Goal: Task Accomplishment & Management: Use online tool/utility

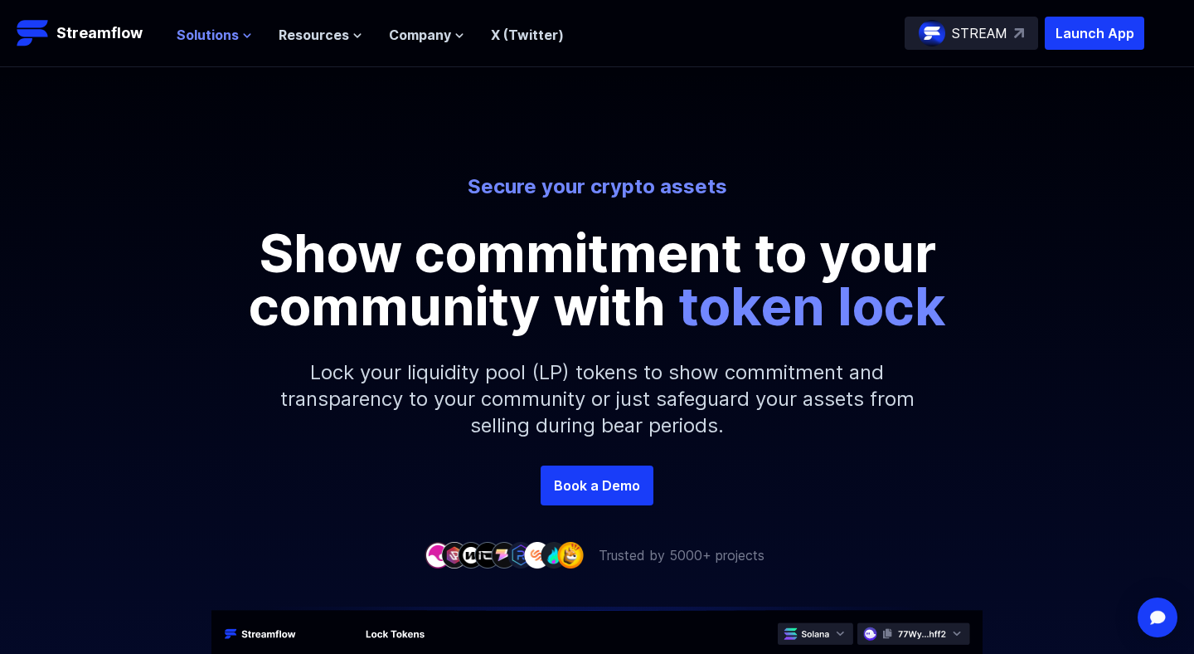
click at [245, 40] on icon at bounding box center [247, 36] width 10 height 10
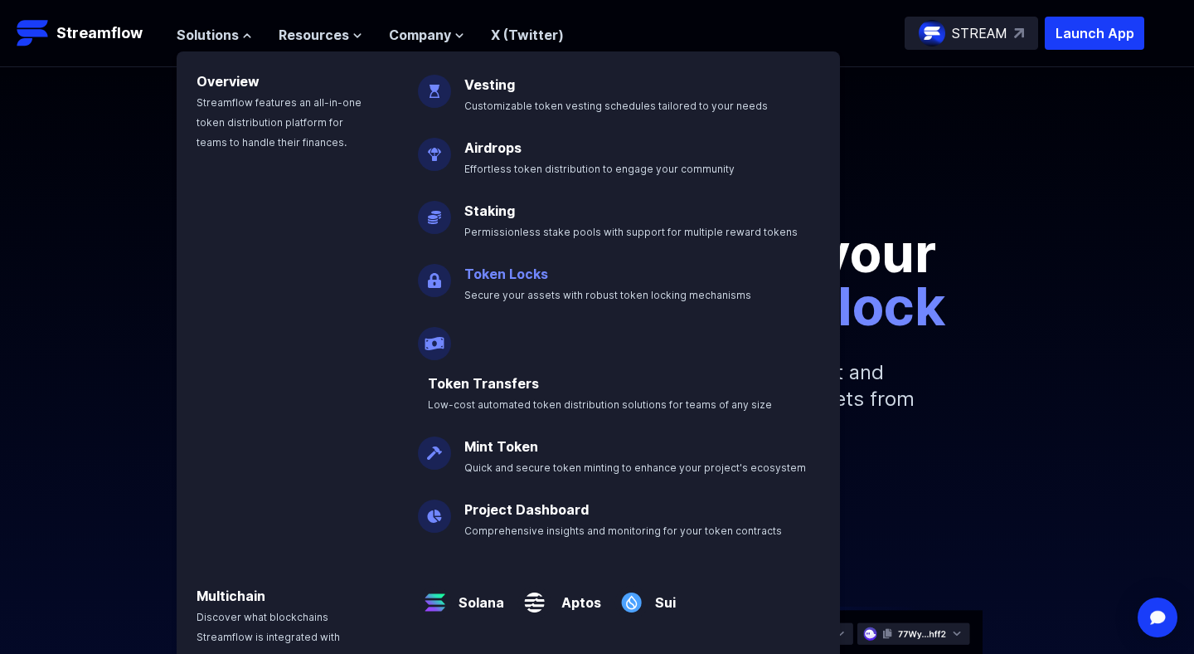
click at [512, 281] on p "Token Locks Secure your assets with robust token locking mechanisms" at bounding box center [620, 276] width 330 height 53
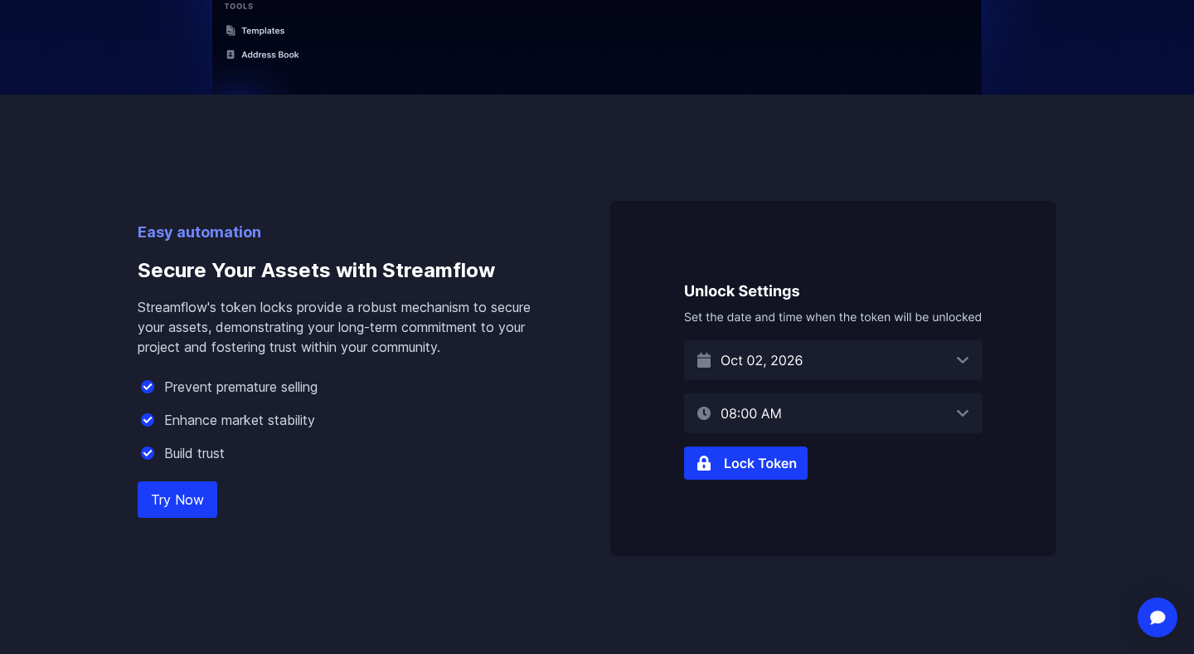
scroll to position [1004, 0]
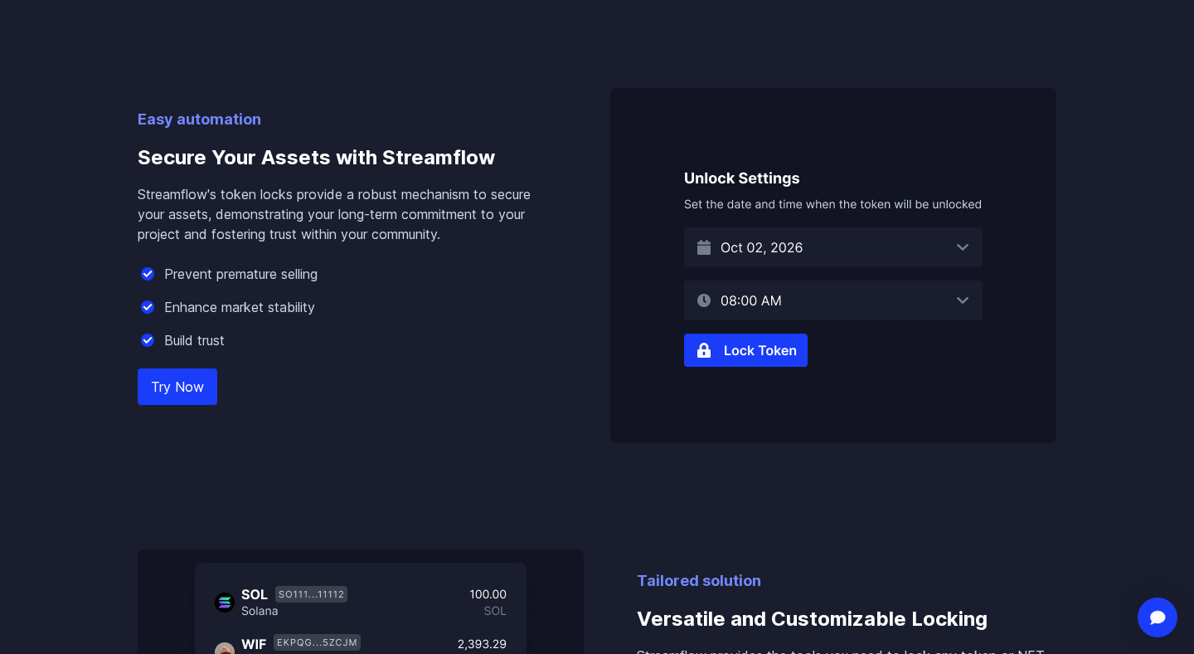
click at [205, 388] on link "Try Now" at bounding box center [178, 386] width 80 height 36
click at [197, 386] on link "Try Now" at bounding box center [178, 386] width 80 height 36
click at [184, 396] on link "Try Now" at bounding box center [178, 386] width 80 height 36
click at [186, 387] on link "Try Now" at bounding box center [178, 386] width 80 height 36
click at [184, 393] on link "Try Now" at bounding box center [178, 386] width 80 height 36
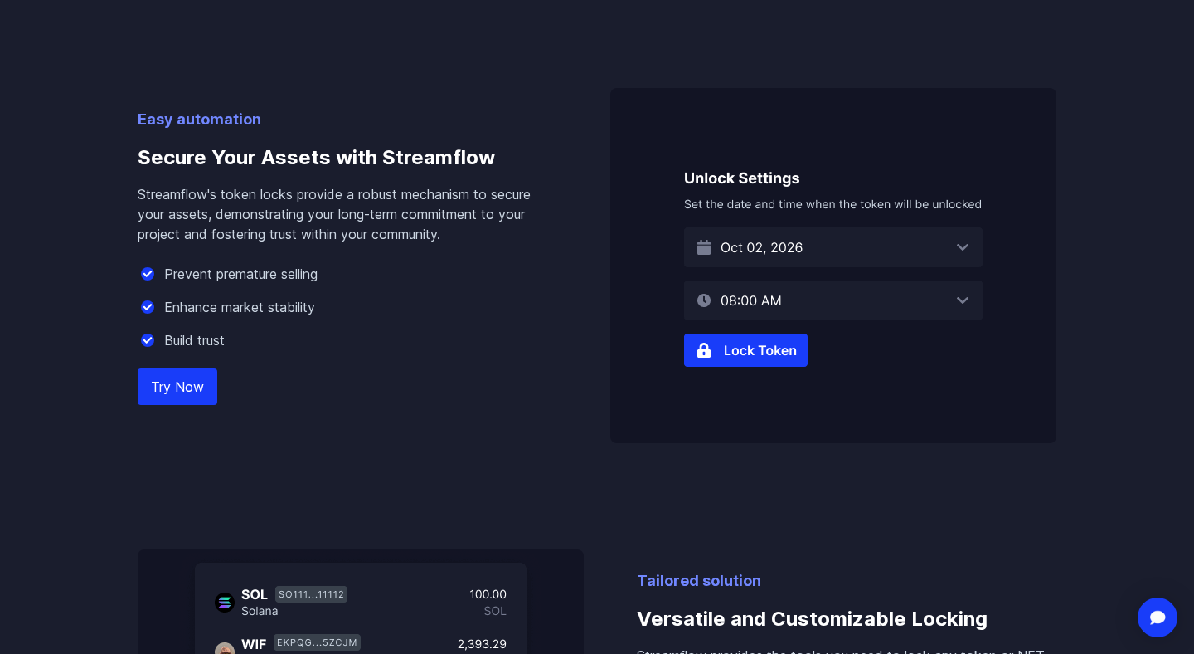
click at [187, 393] on link "Try Now" at bounding box center [178, 386] width 80 height 36
click at [190, 383] on link "Try Now" at bounding box center [178, 386] width 80 height 36
click at [187, 393] on link "Try Now" at bounding box center [178, 386] width 80 height 36
click at [186, 392] on link "Try Now" at bounding box center [178, 386] width 80 height 36
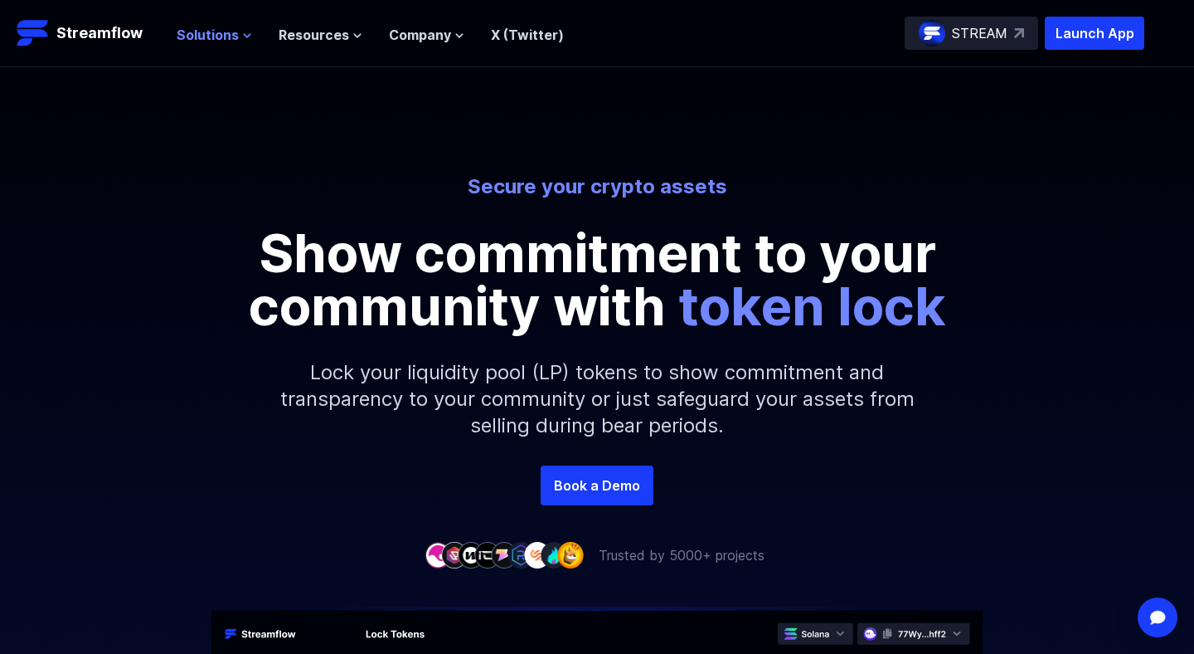
click at [245, 34] on icon at bounding box center [248, 35] width 7 height 3
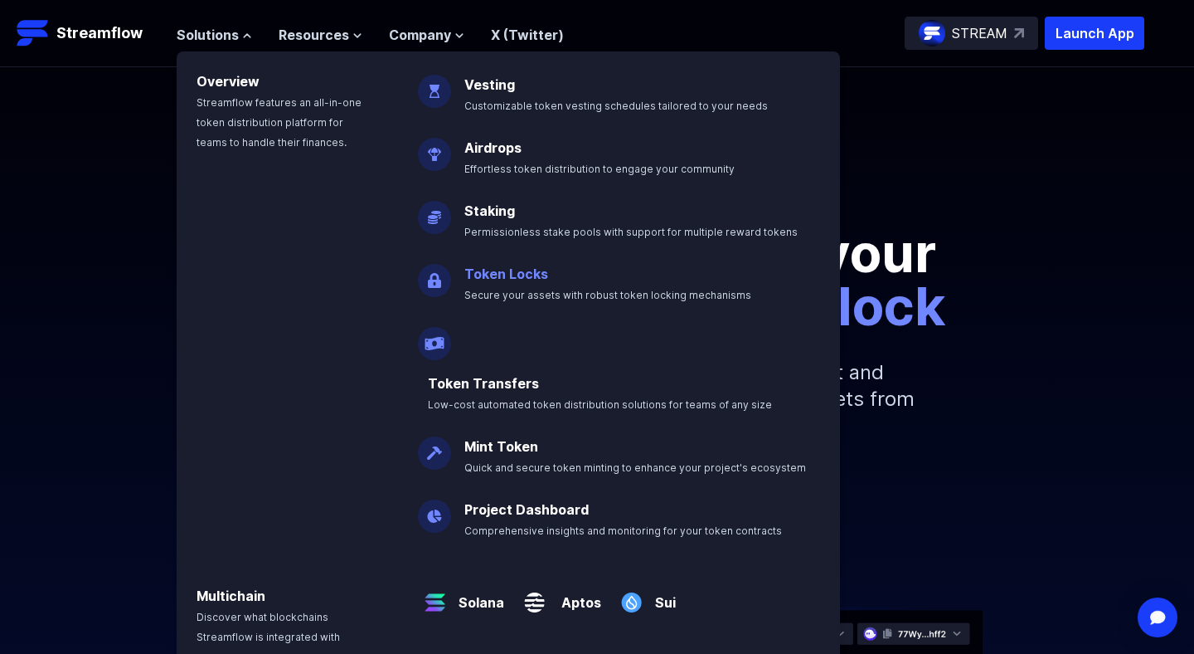
click at [514, 281] on p "Token Locks Secure your assets with robust token locking mechanisms" at bounding box center [620, 276] width 330 height 53
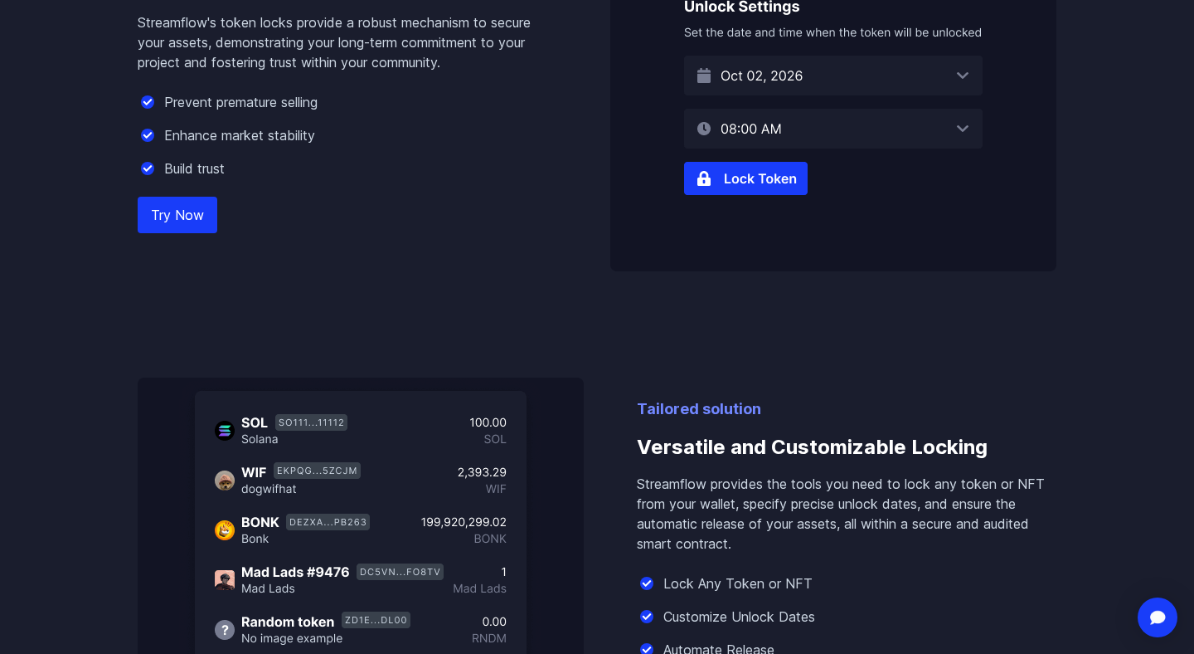
scroll to position [1166, 0]
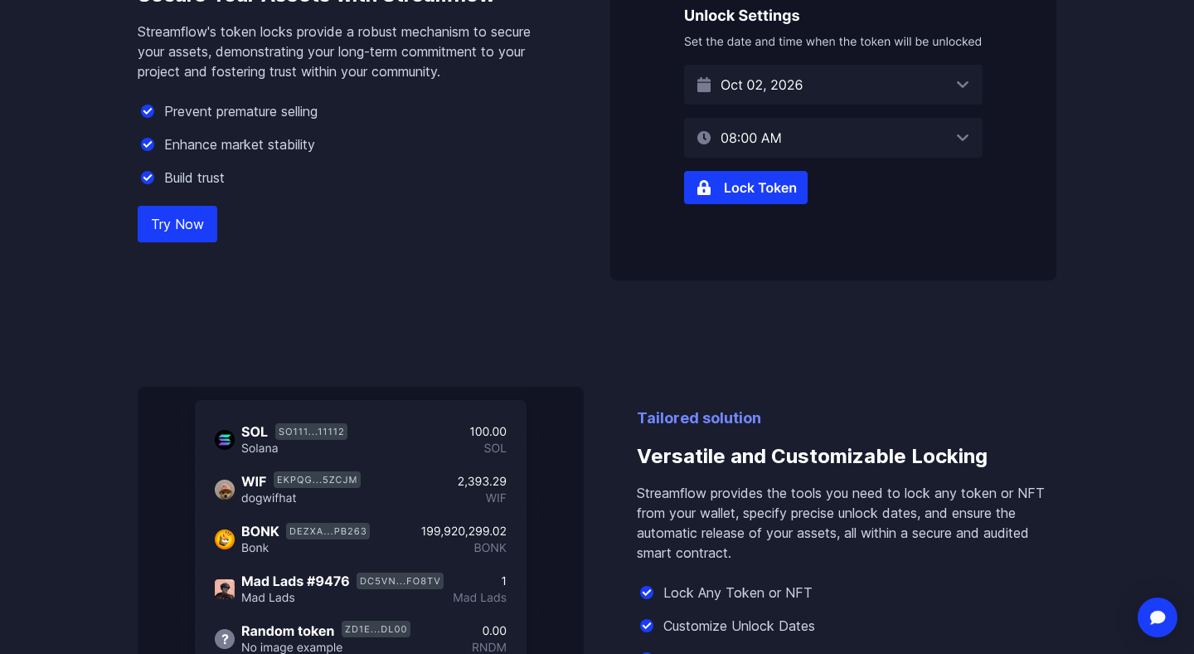
click at [195, 222] on link "Try Now" at bounding box center [178, 224] width 80 height 36
